Goal: Task Accomplishment & Management: Manage account settings

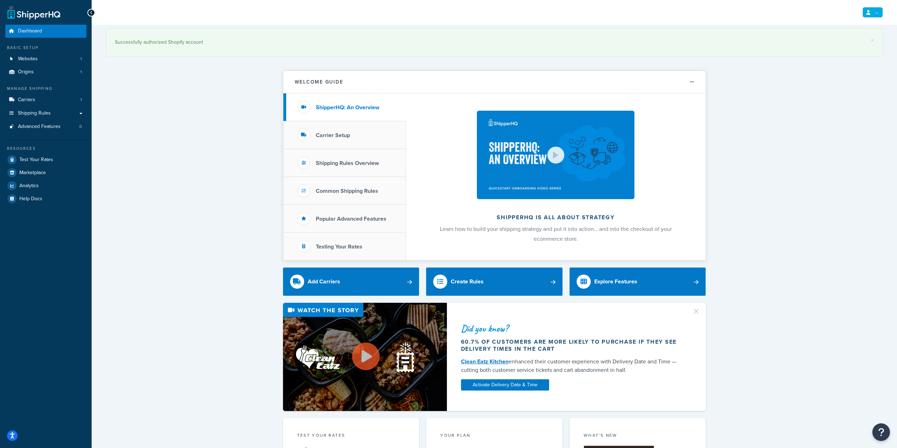
click at [868, 9] on link at bounding box center [873, 12] width 20 height 11
click at [832, 43] on link "Billing" at bounding box center [851, 41] width 63 height 14
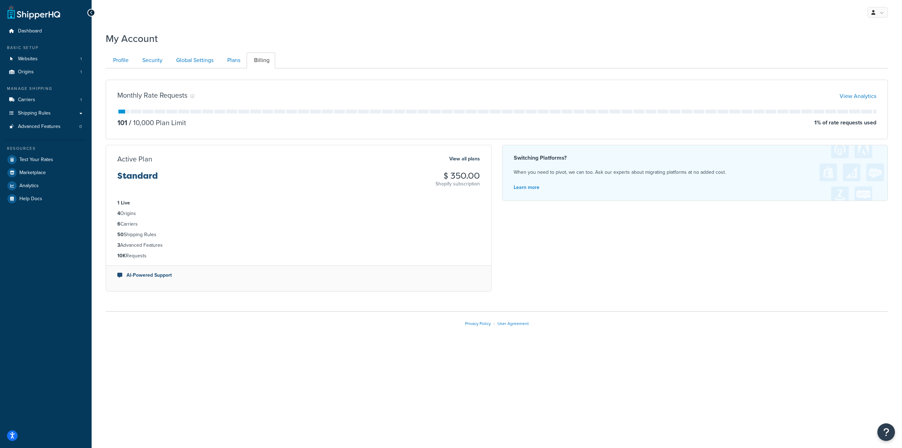
click at [117, 121] on div "Monthly Rate Requests View Analytics 101 / 10,000 Plan Limit 1 % of rate reques…" at bounding box center [497, 110] width 783 height 60
click at [141, 124] on p "/ 10,000 Plan Limit" at bounding box center [156, 123] width 59 height 10
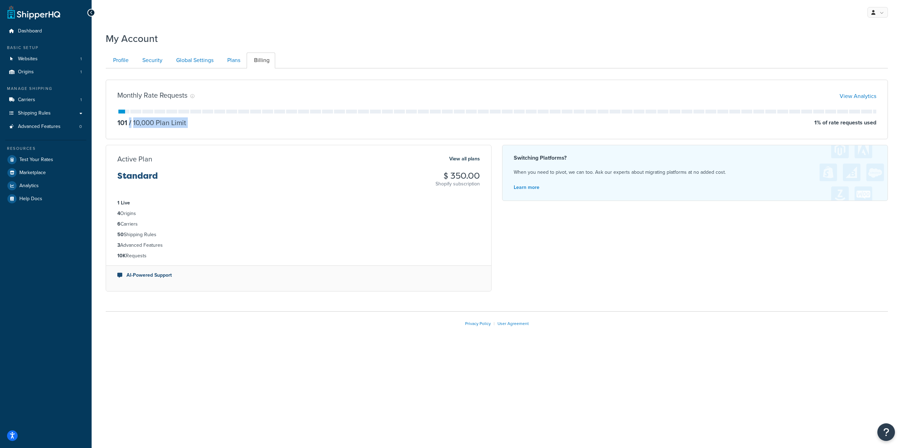
click at [141, 124] on p "/ 10,000 Plan Limit" at bounding box center [156, 123] width 59 height 10
click at [154, 125] on p "/ 10,000 Plan Limit" at bounding box center [156, 123] width 59 height 10
click at [167, 122] on p "/ 10,000 Plan Limit" at bounding box center [156, 123] width 59 height 10
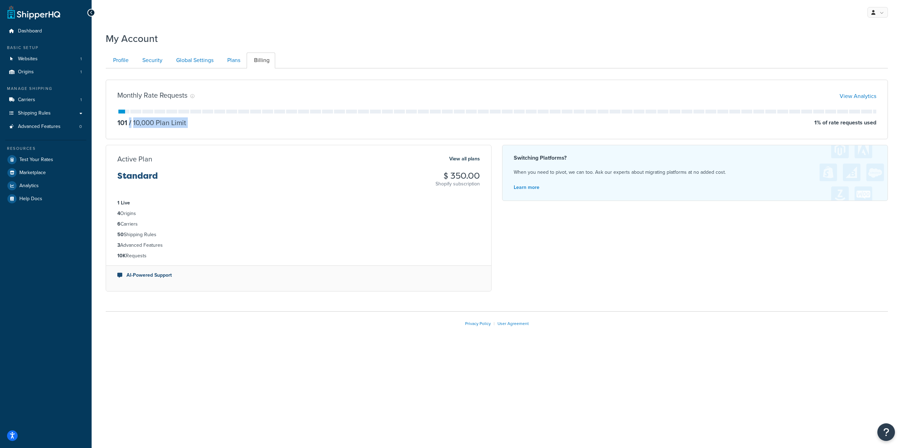
click at [167, 122] on p "/ 10,000 Plan Limit" at bounding box center [156, 123] width 59 height 10
click at [841, 39] on span "Billing" at bounding box center [846, 40] width 12 height 7
click at [849, 29] on span "My Profile" at bounding box center [848, 26] width 20 height 7
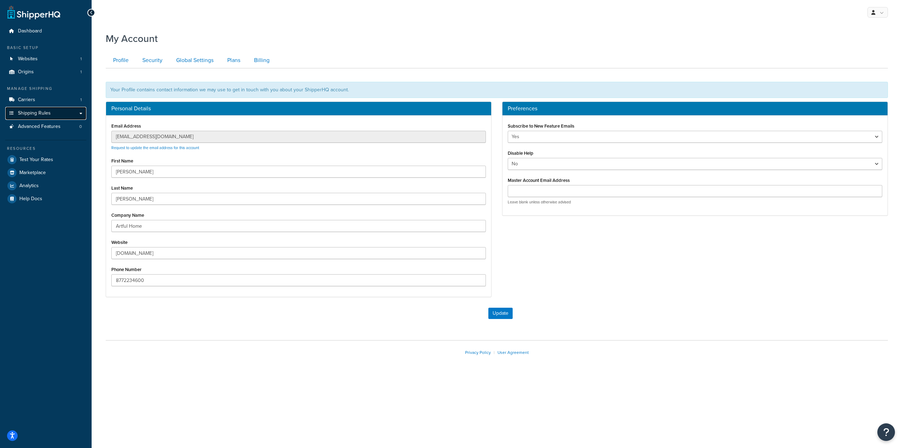
click at [82, 112] on link "Shipping Rules" at bounding box center [45, 113] width 81 height 13
click at [222, 386] on div "My Profile Billing Global Settings Contact Us Logout My Account Contact Us Send…" at bounding box center [497, 224] width 811 height 448
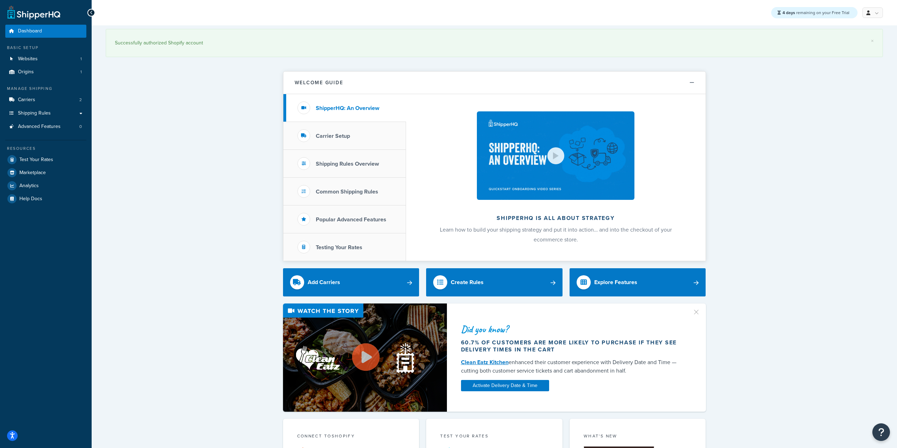
click at [878, 18] on div "4 days remaining on your Free Trial My Profile Billing Global Settings Contact …" at bounding box center [494, 12] width 805 height 25
click at [877, 13] on link at bounding box center [873, 12] width 20 height 11
click at [842, 41] on span "Billing" at bounding box center [840, 41] width 12 height 7
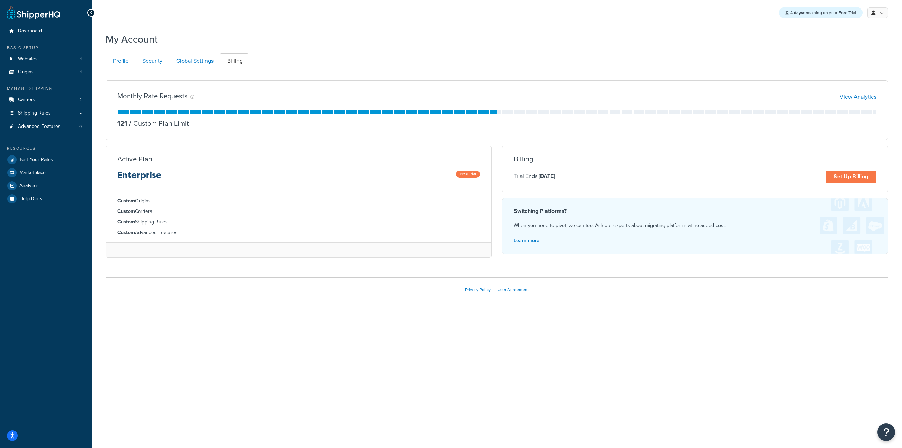
click at [267, 335] on div "4 days remaining on your Free Trial My Profile Billing Global Settings Contact …" at bounding box center [497, 224] width 811 height 448
click at [848, 43] on span "Billing" at bounding box center [846, 41] width 12 height 7
click at [121, 58] on link "Profile" at bounding box center [120, 61] width 29 height 16
